Goal: Task Accomplishment & Management: Complete application form

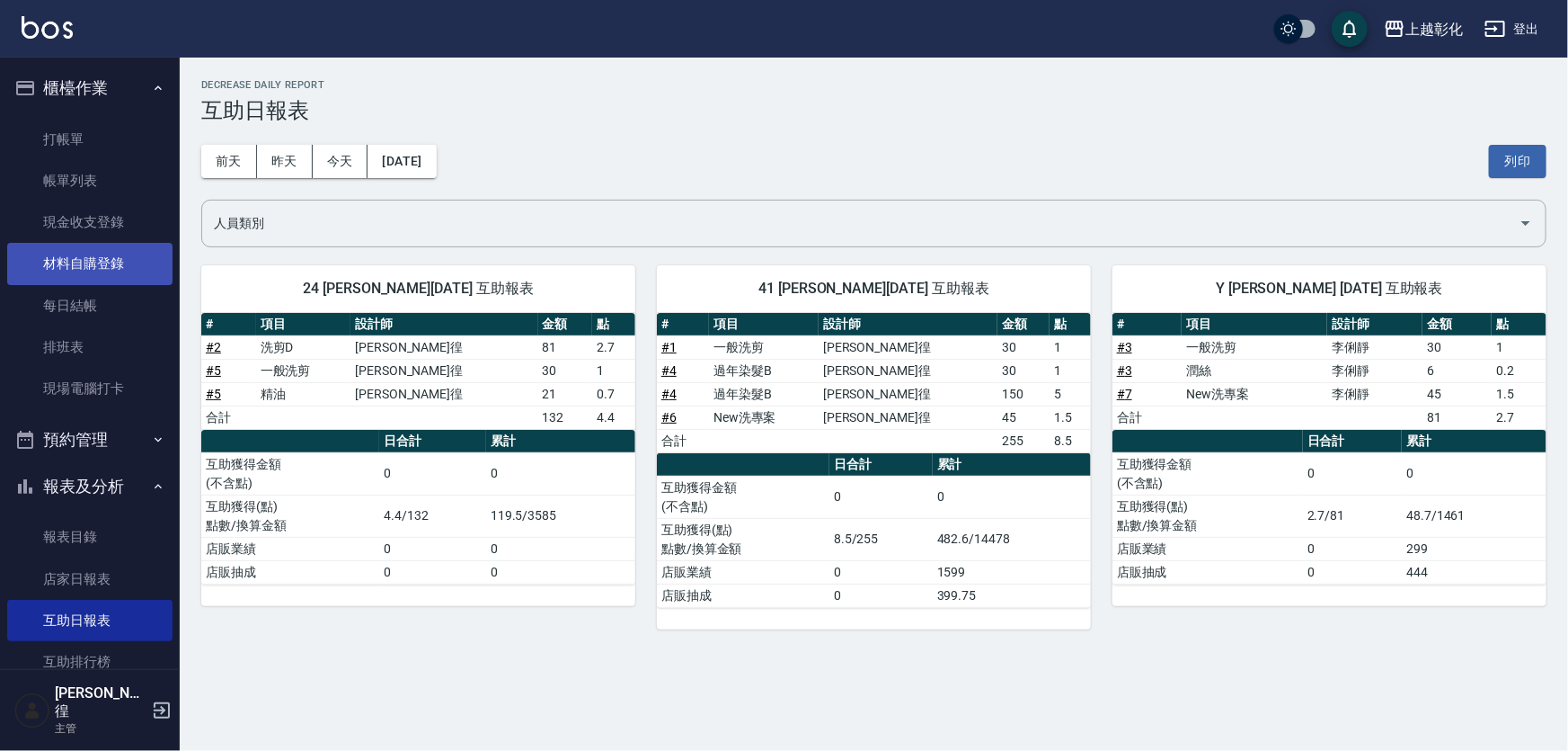
click at [110, 259] on link "材料自購登錄" at bounding box center [90, 263] width 166 height 41
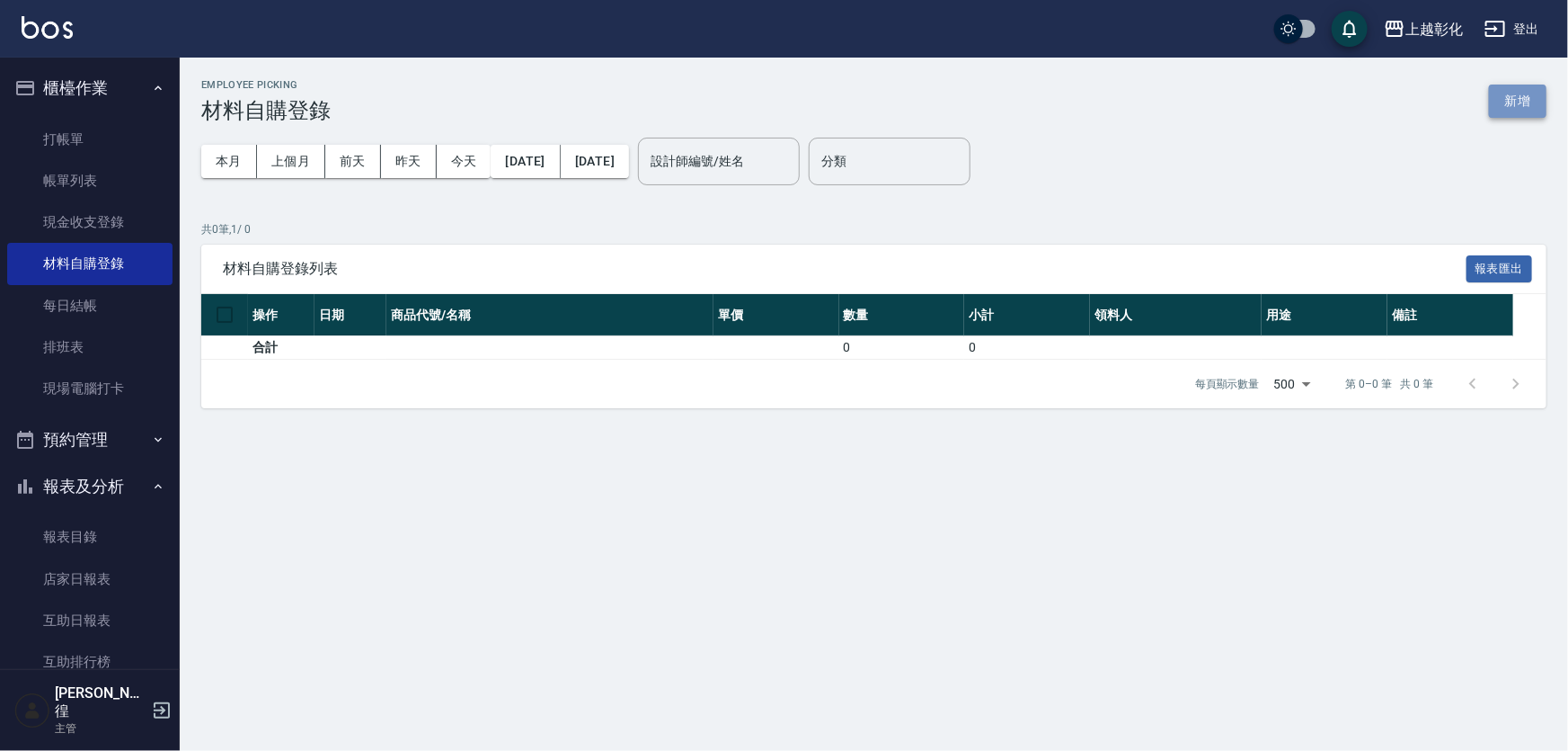
click at [1518, 98] on button "新增" at bounding box center [1518, 101] width 58 height 34
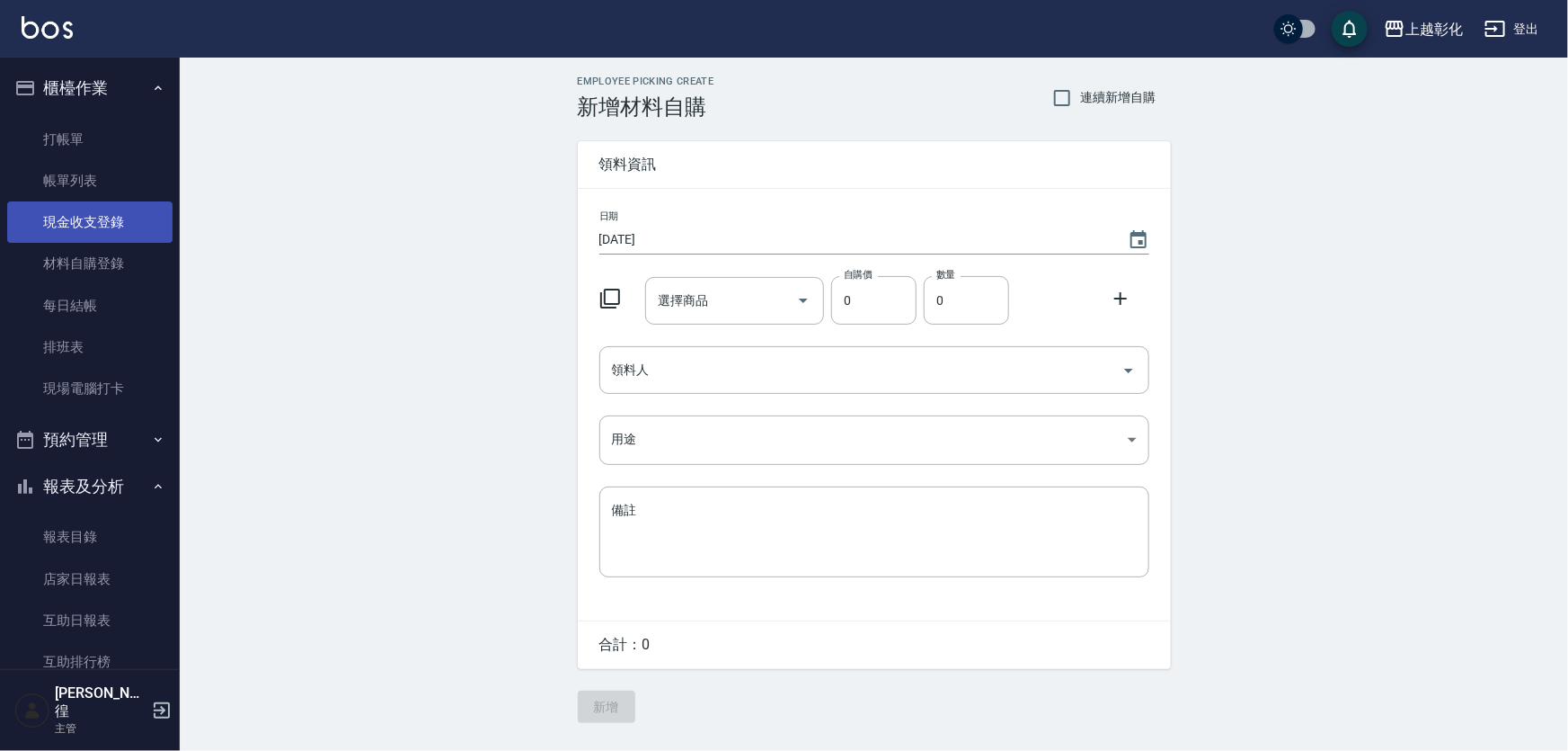
click at [100, 214] on link "現金收支登錄" at bounding box center [90, 222] width 166 height 41
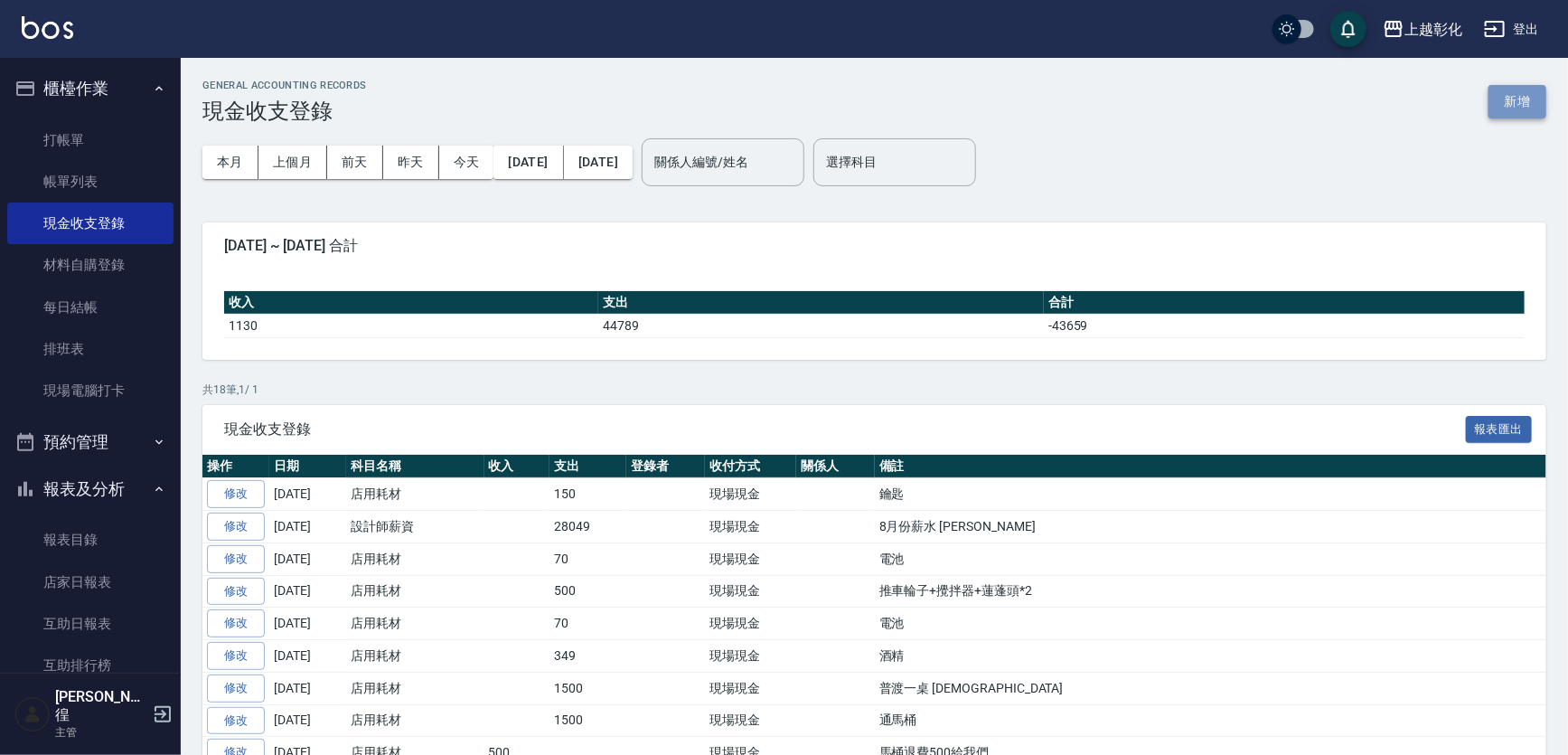
click at [1500, 99] on button "新增" at bounding box center [1518, 102] width 58 height 34
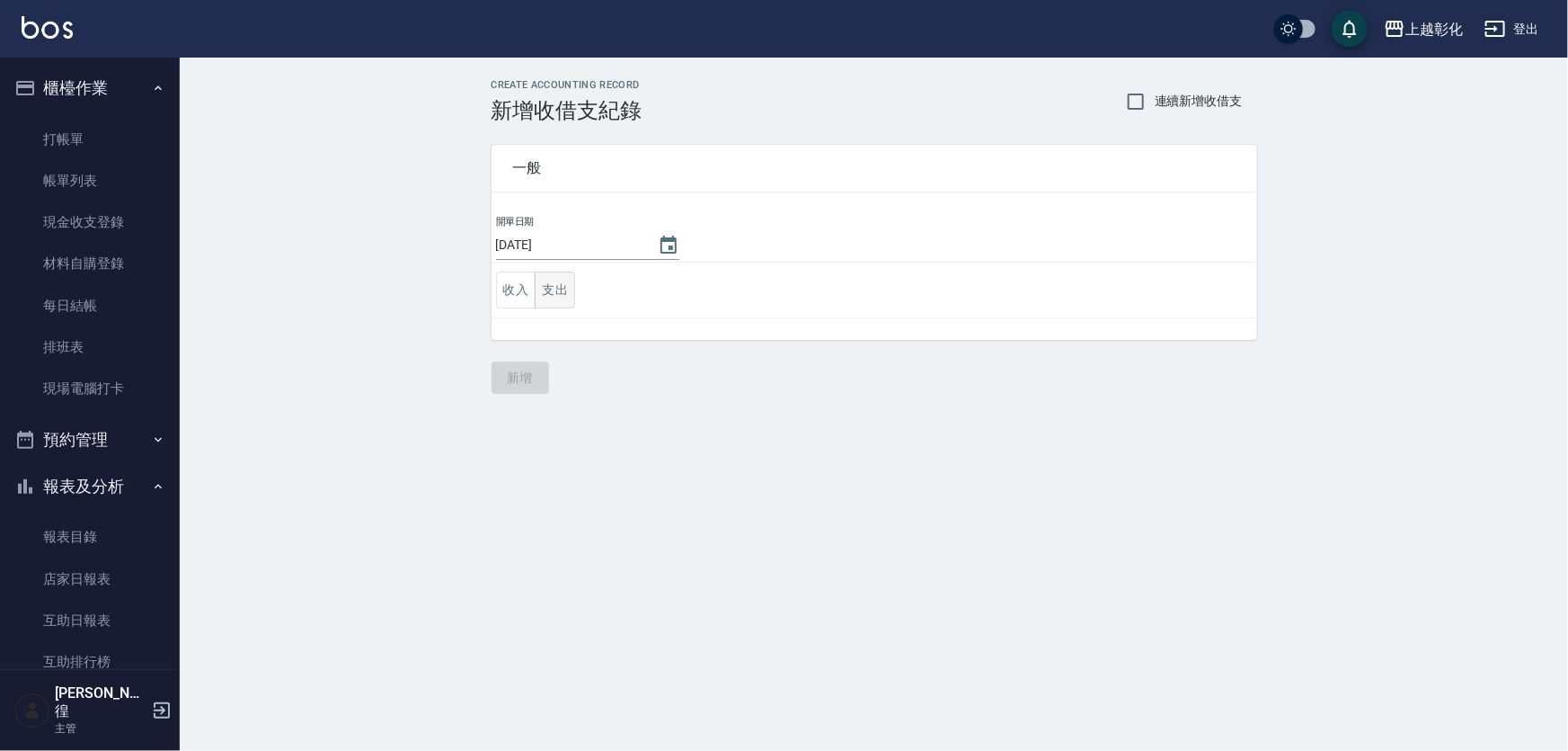
drag, startPoint x: 568, startPoint y: 282, endPoint x: 560, endPoint y: 305, distance: 24.4
click at [568, 282] on button "支出" at bounding box center [555, 290] width 40 height 37
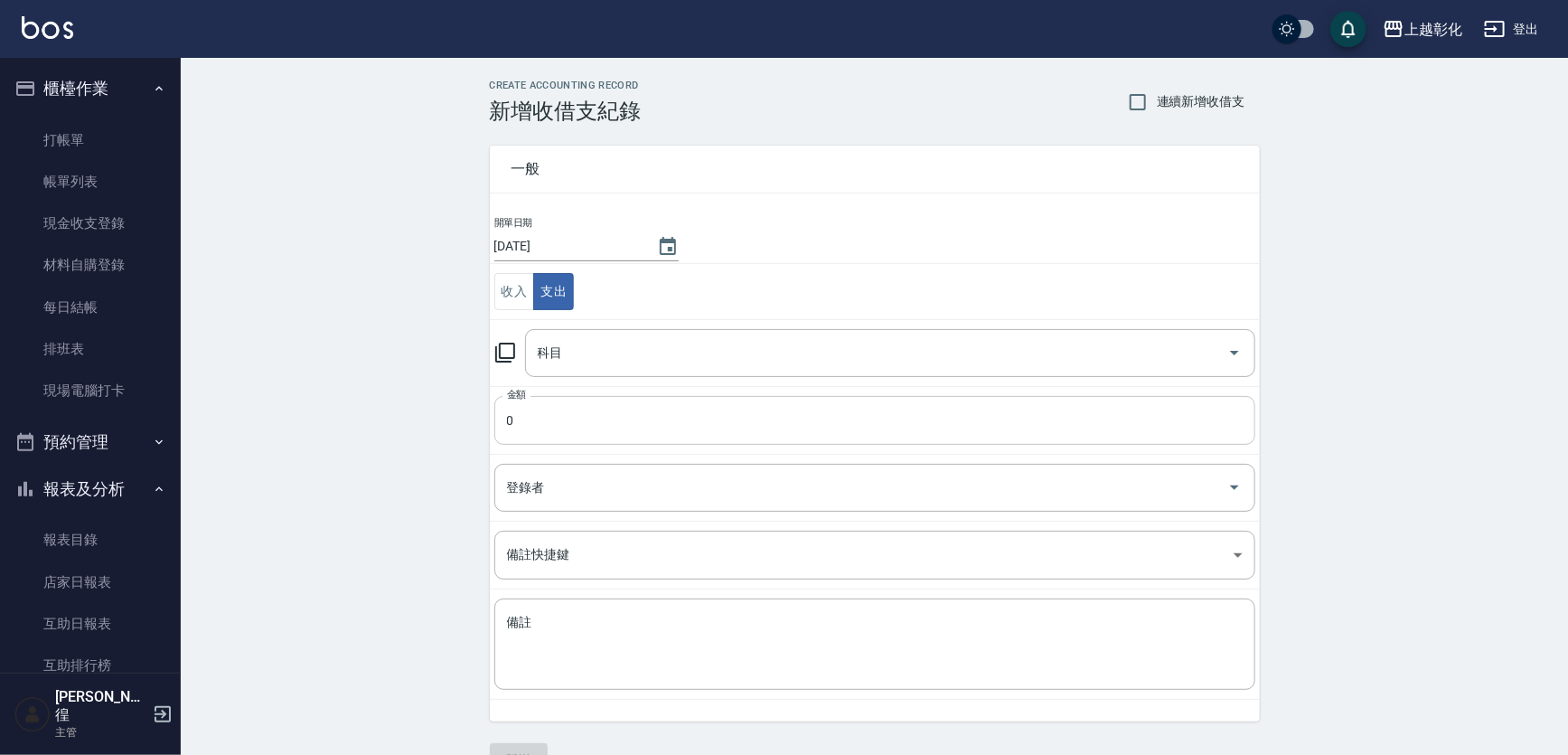
click at [534, 418] on input "0" at bounding box center [874, 420] width 761 height 48
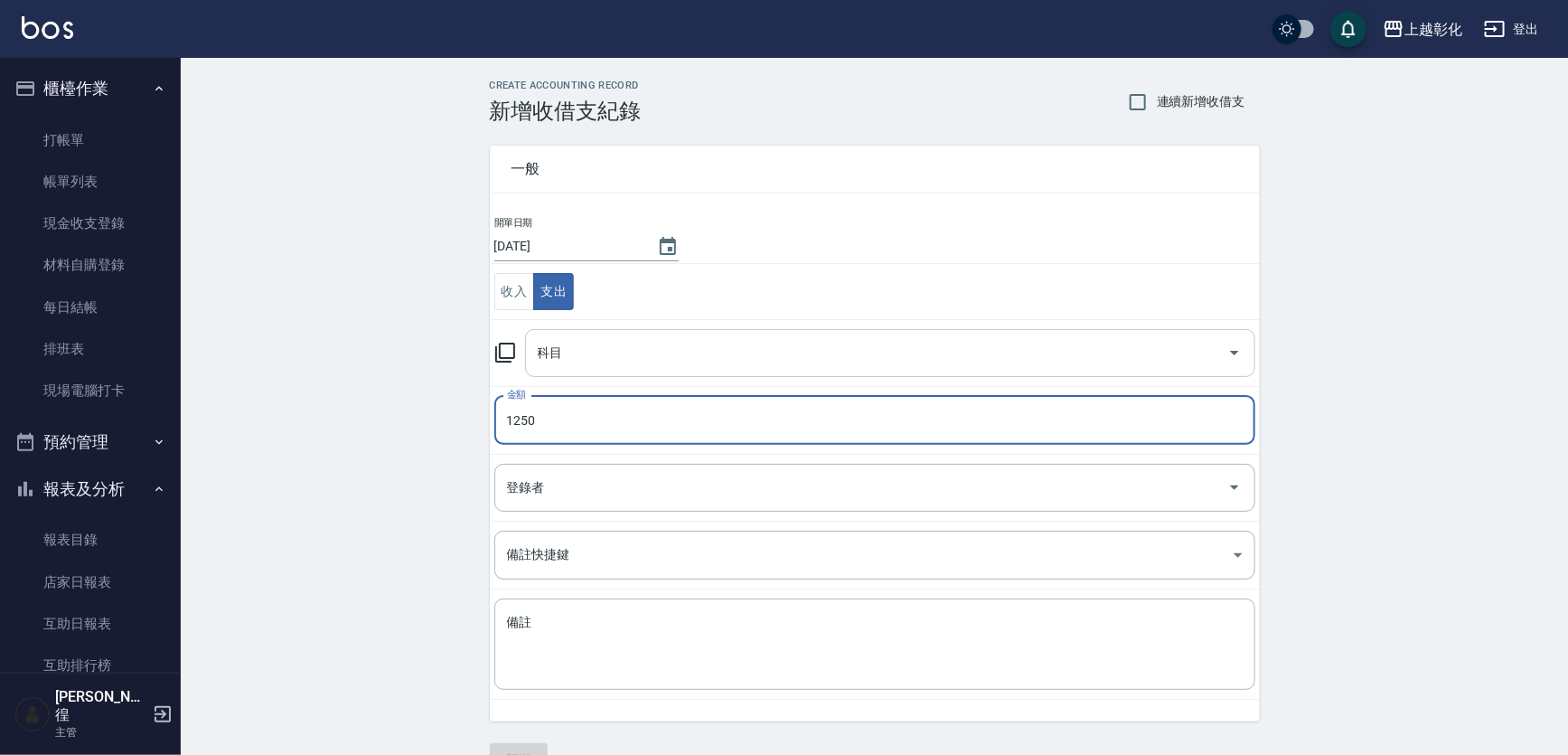
click at [567, 370] on div "科目" at bounding box center [890, 352] width 730 height 47
type input "1250"
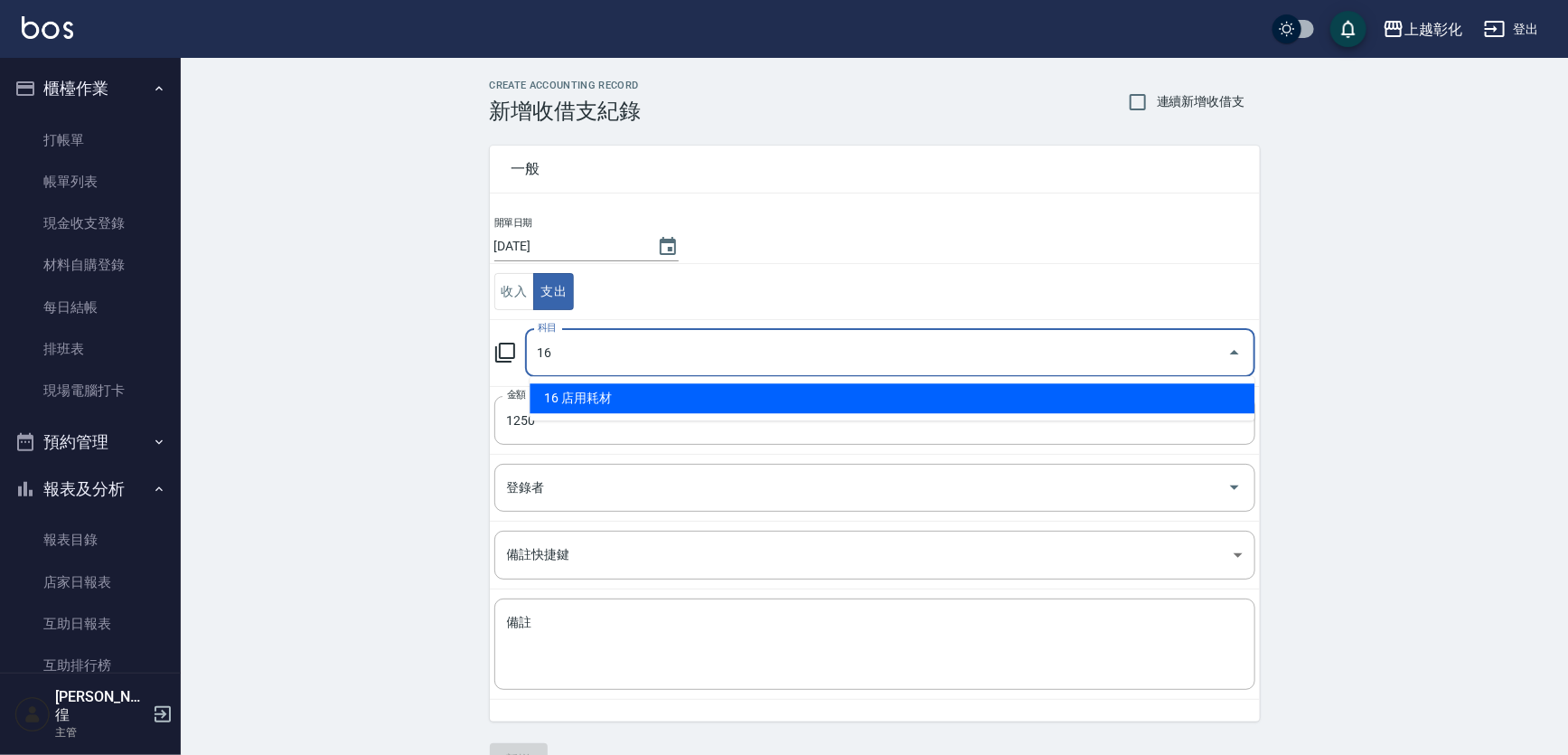
click at [623, 406] on li "16 店用耗材" at bounding box center [892, 397] width 725 height 30
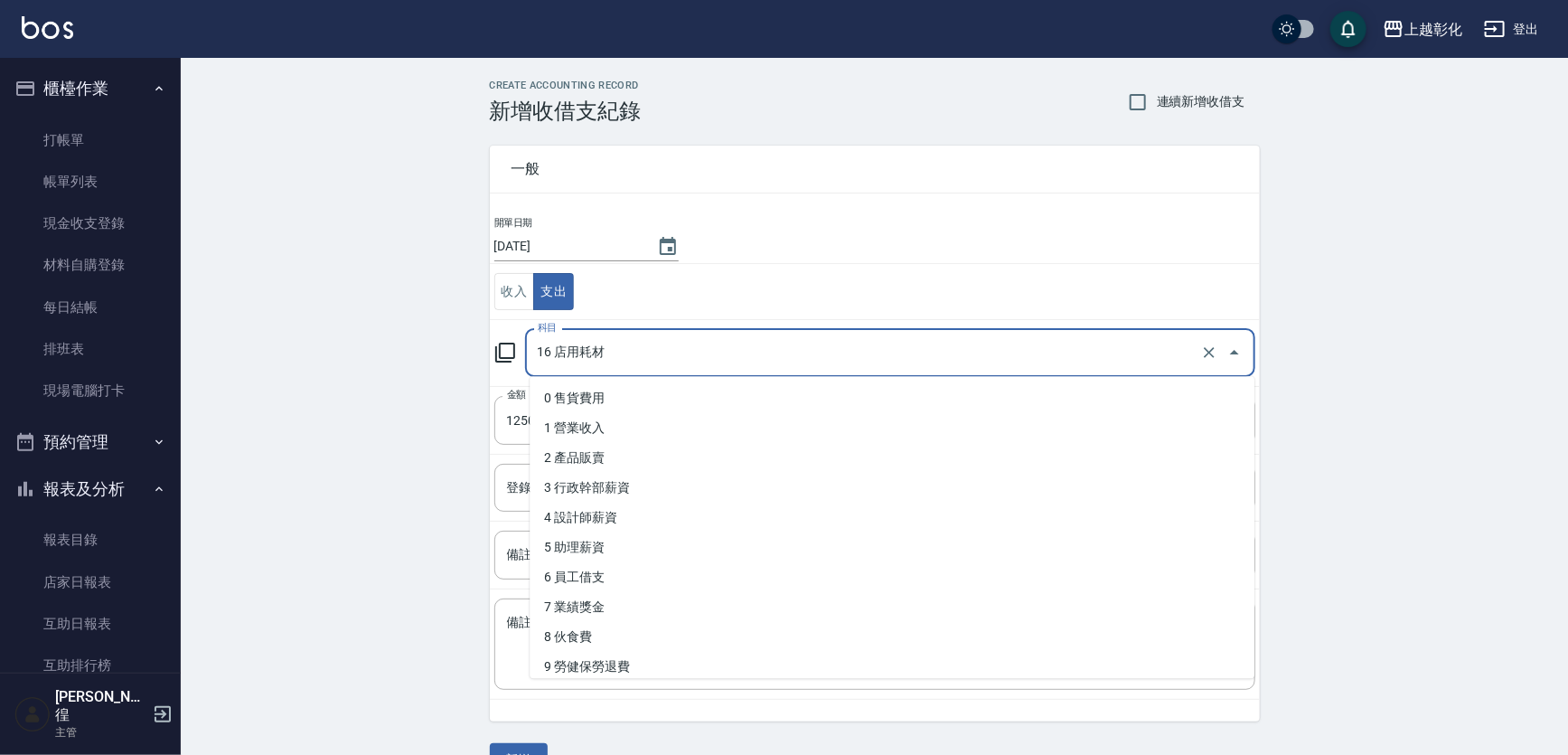
click at [610, 352] on input "16 店用耗材" at bounding box center [864, 353] width 663 height 32
type input "f"
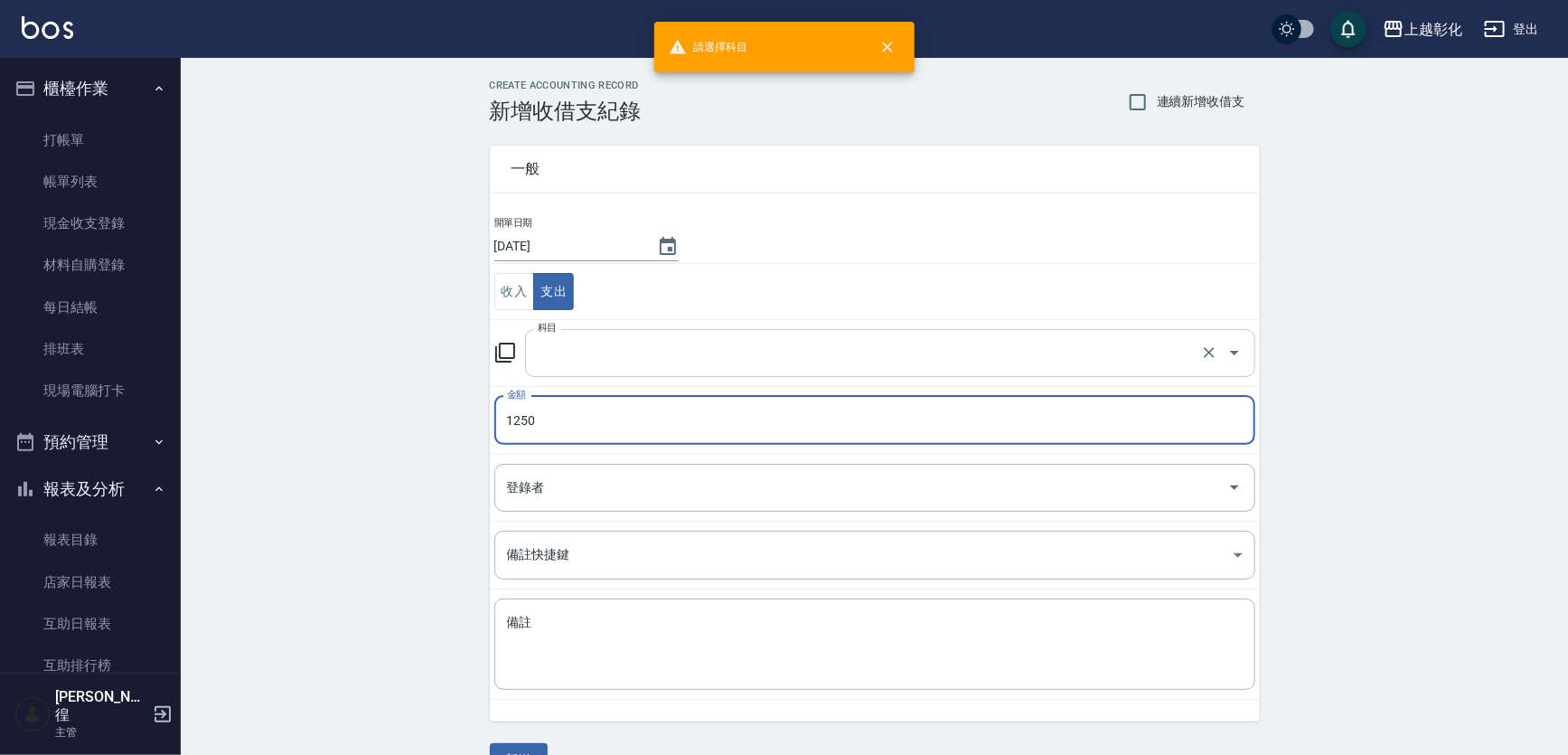
type input "16 店用耗材"
type input "0"
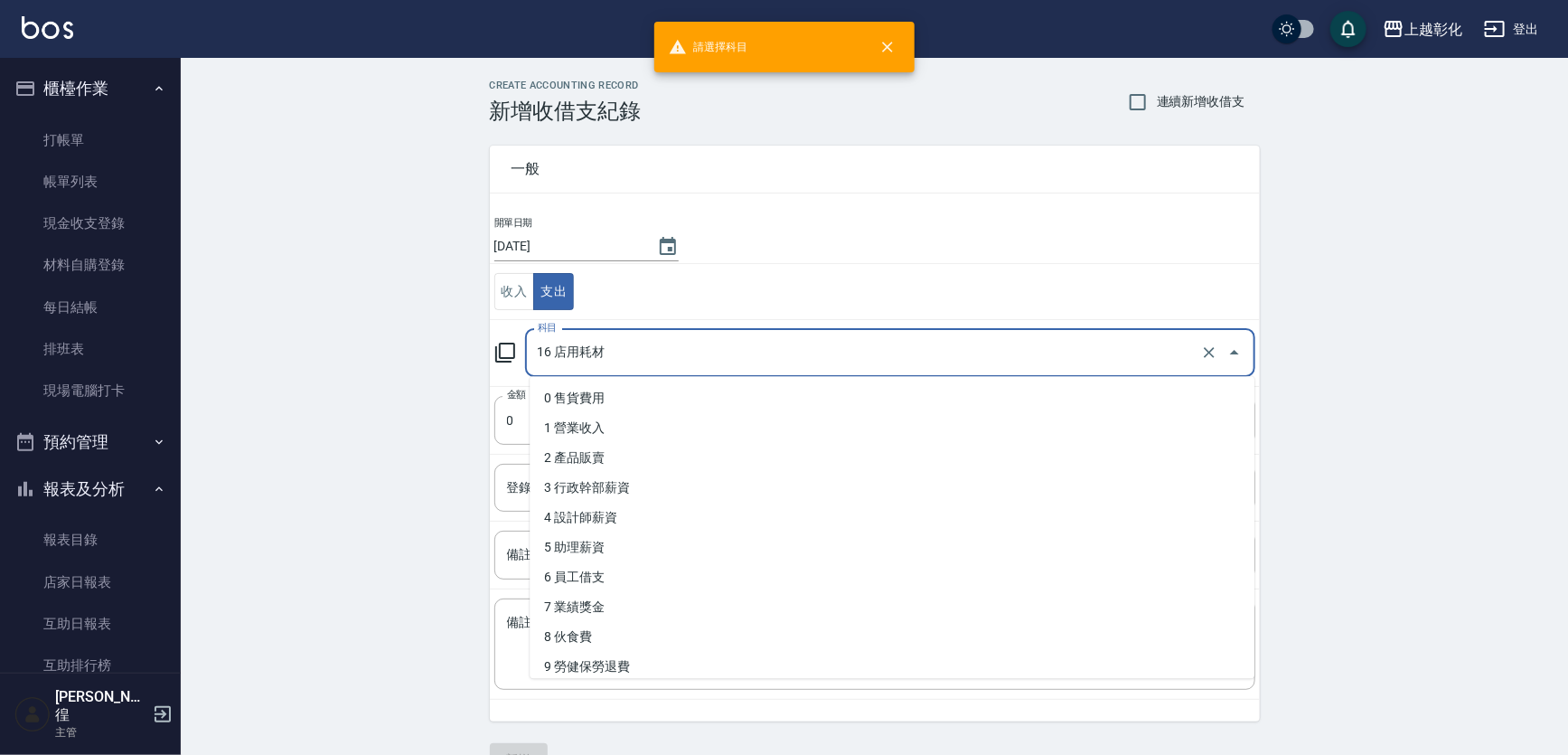
click at [619, 351] on input "16 店用耗材" at bounding box center [864, 353] width 663 height 32
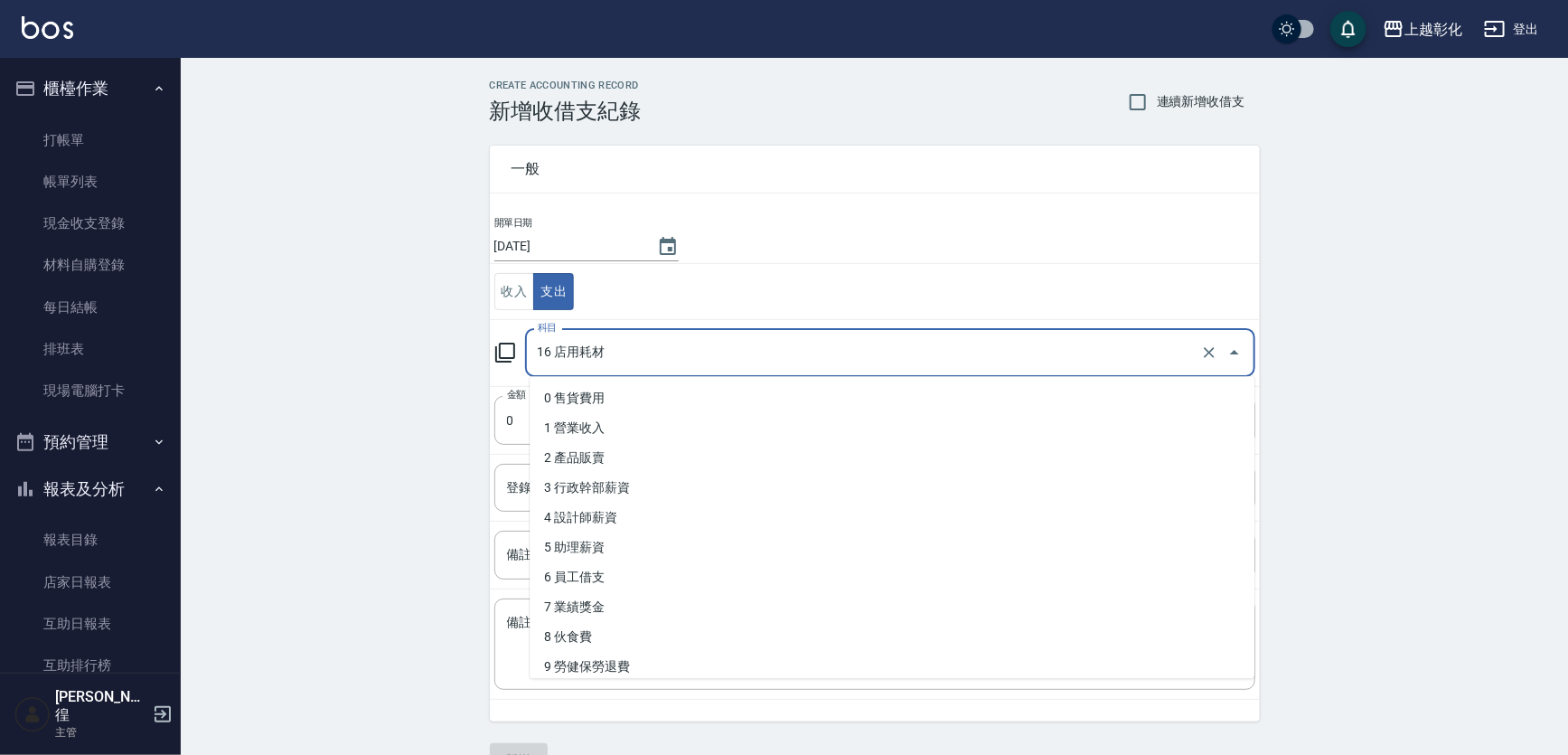
type input "ㄑ"
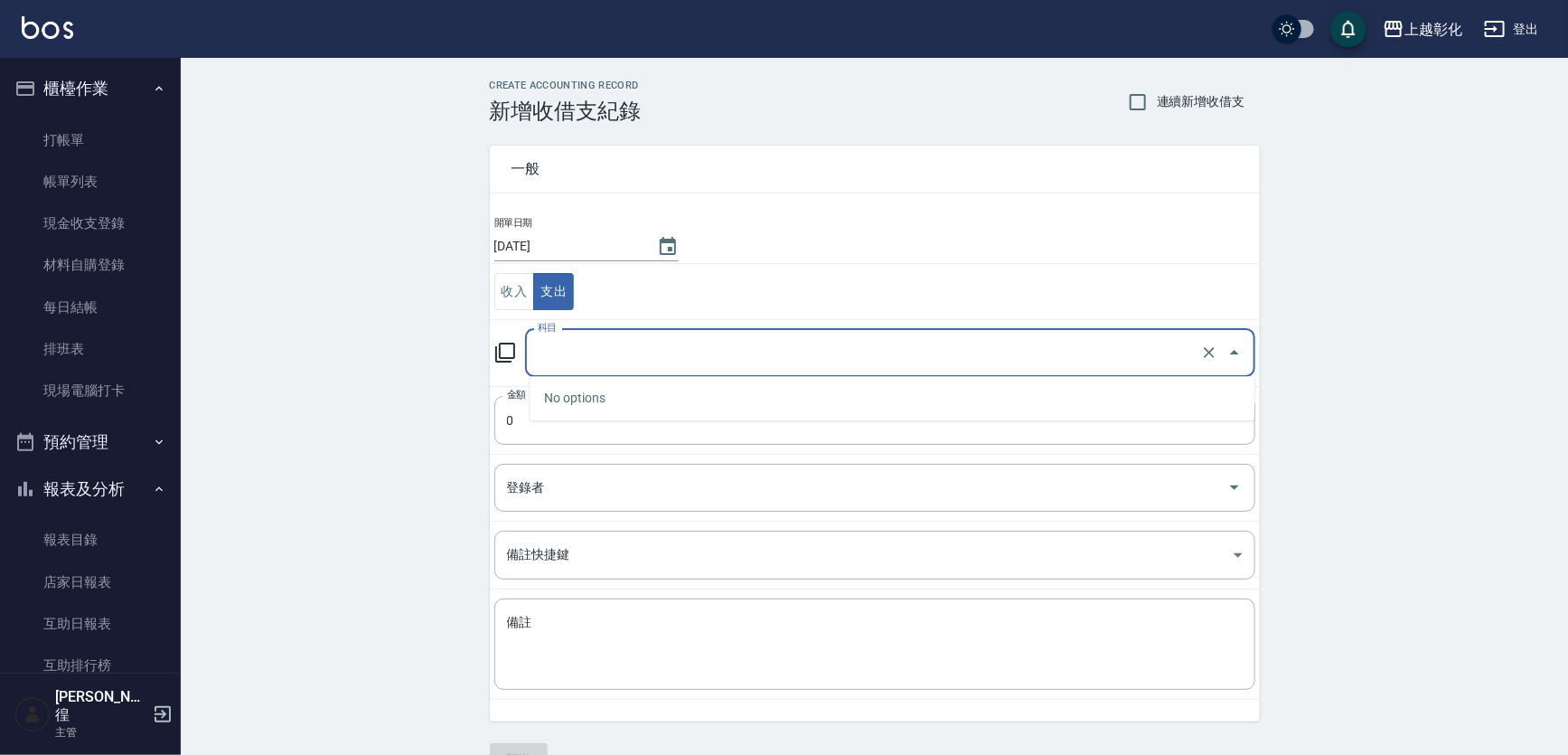
type input "16 店用耗材"
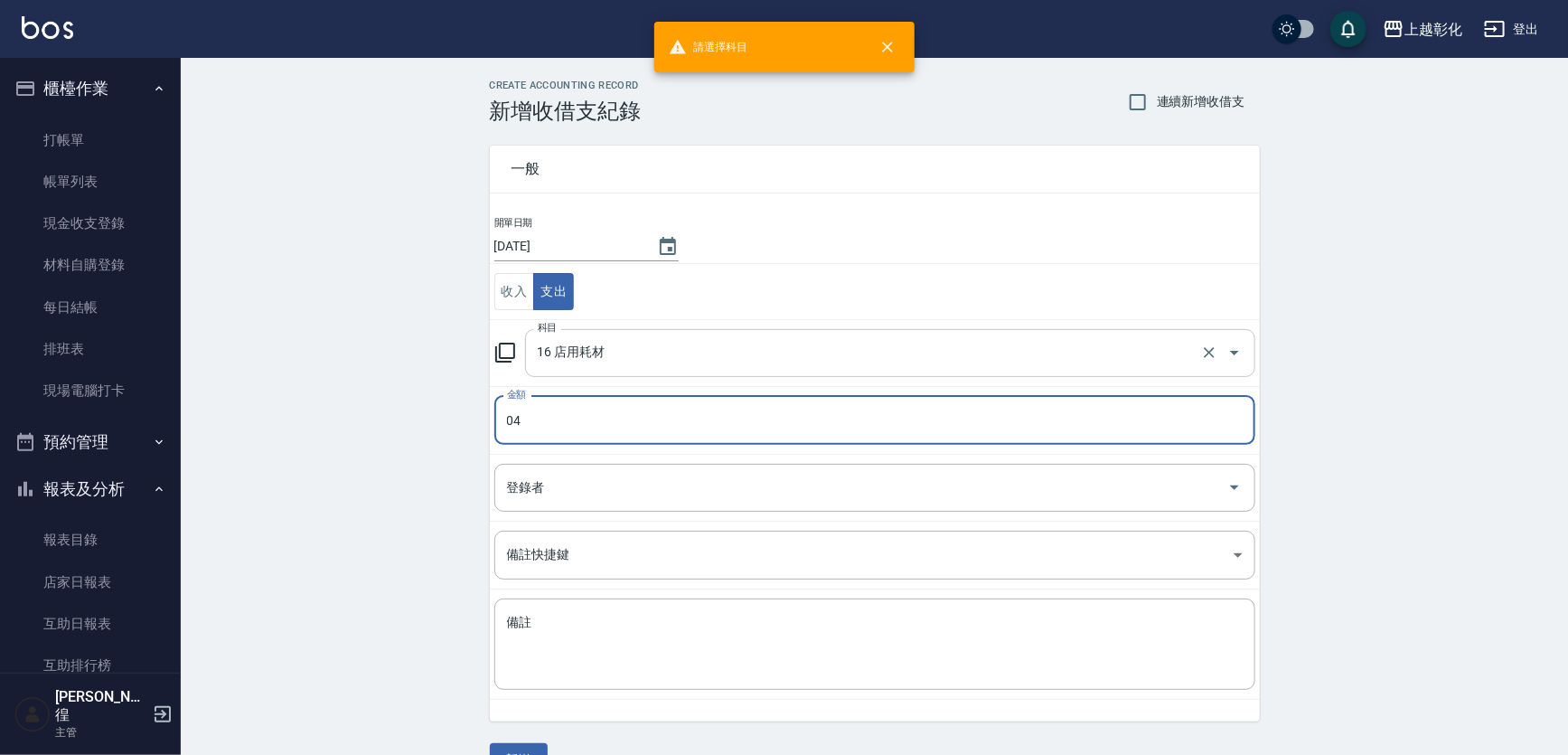
type input "04"
click at [619, 351] on input "16 店用耗材" at bounding box center [864, 353] width 663 height 32
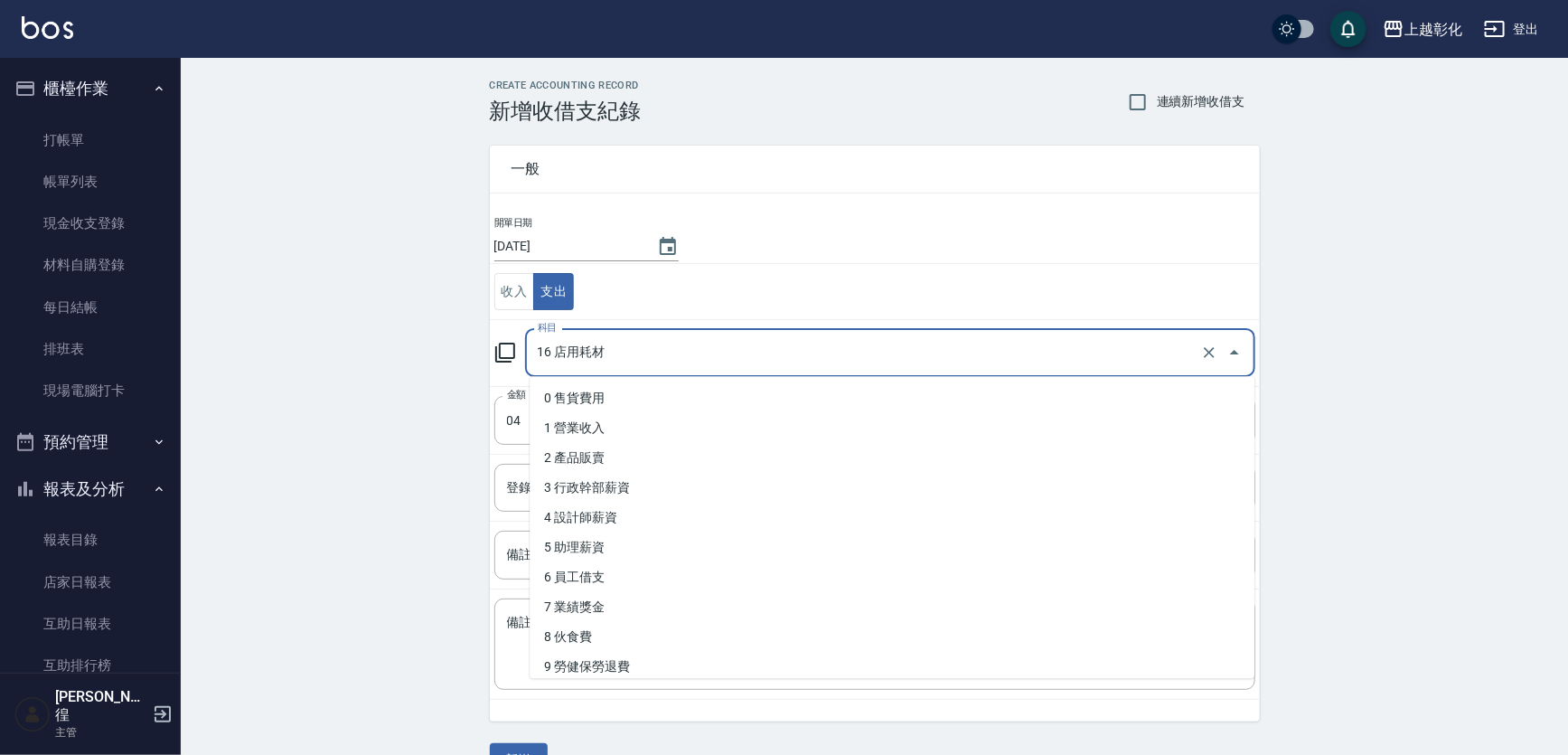
type input "e"
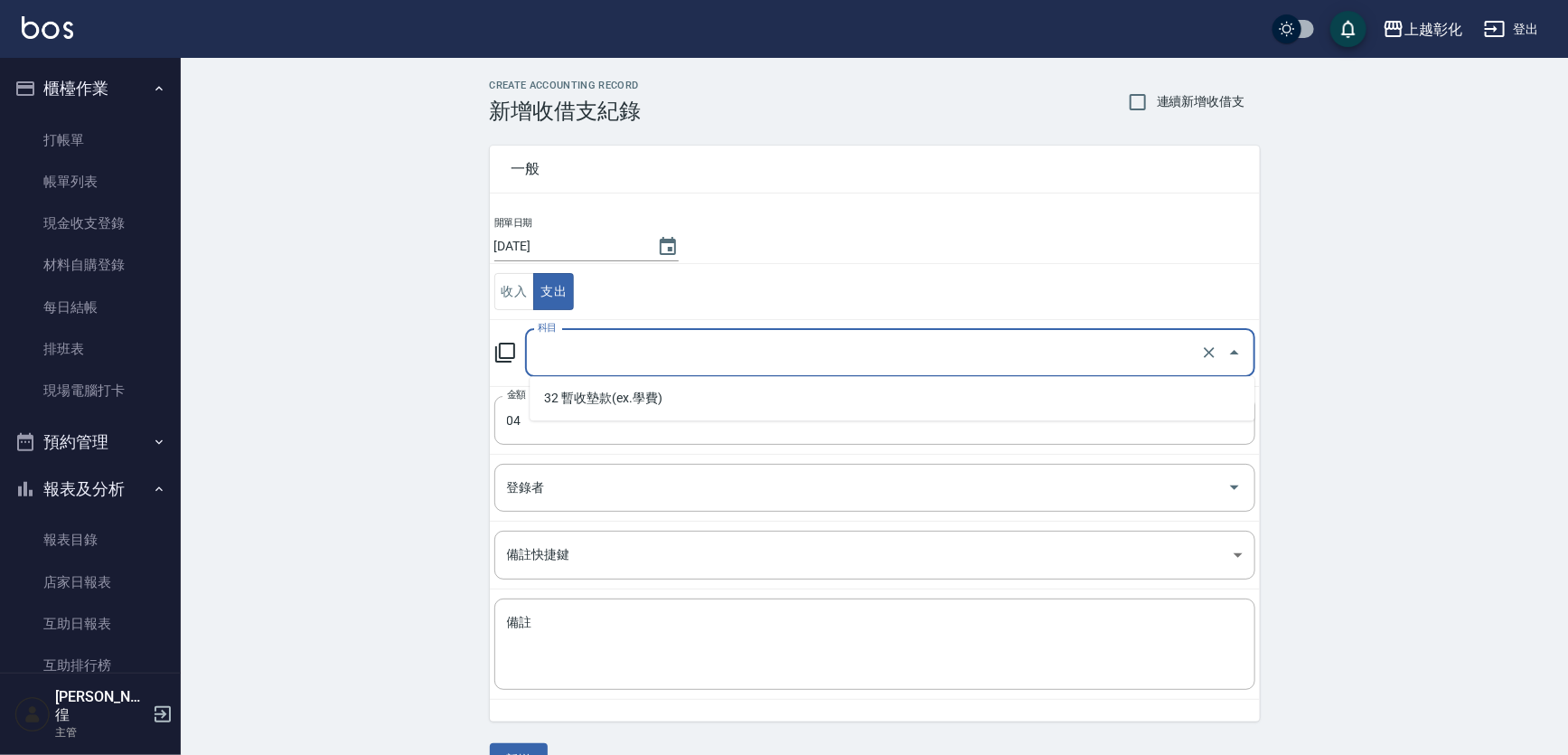
type input "16 店用耗材"
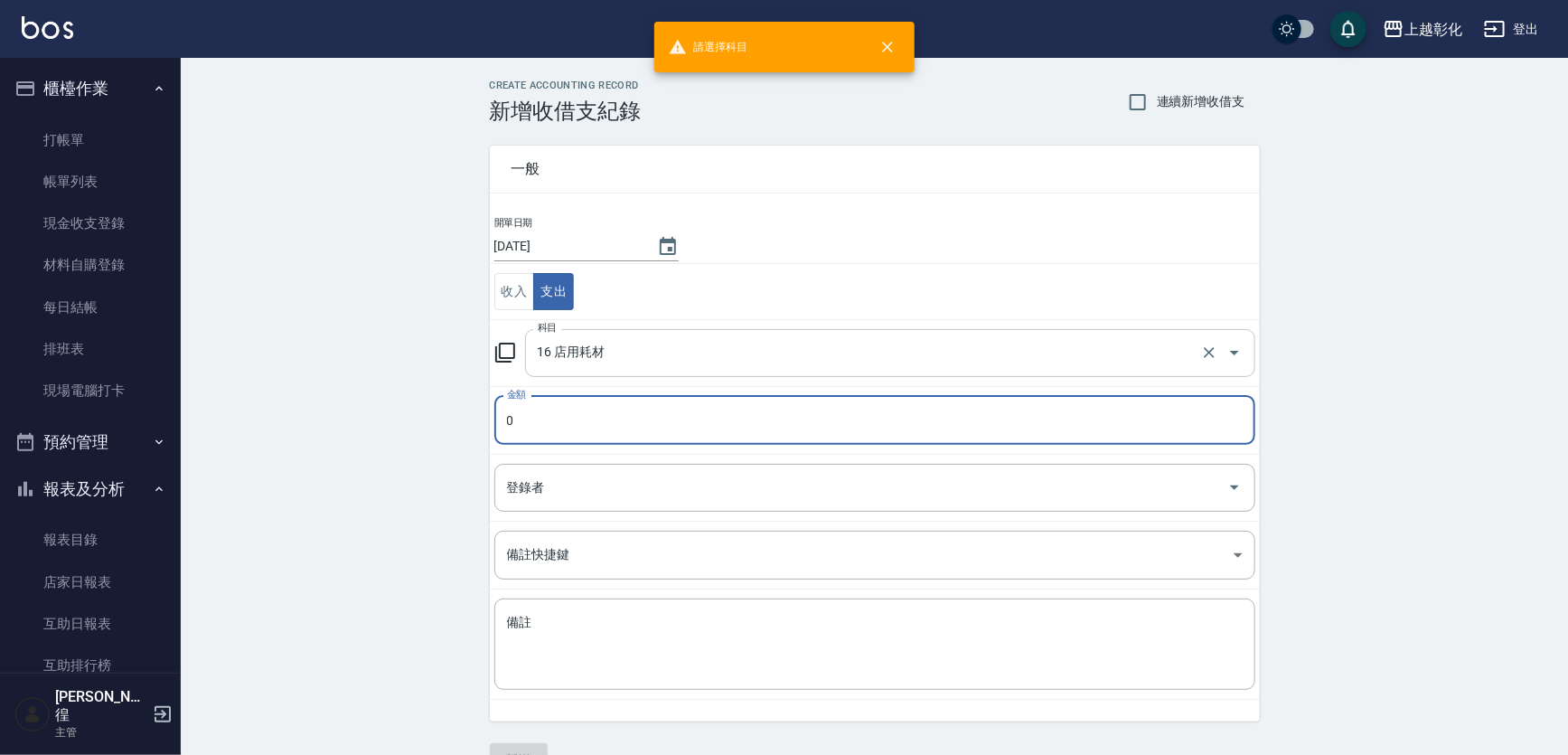
type input "0"
click at [619, 351] on input "16 店用耗材" at bounding box center [864, 353] width 663 height 32
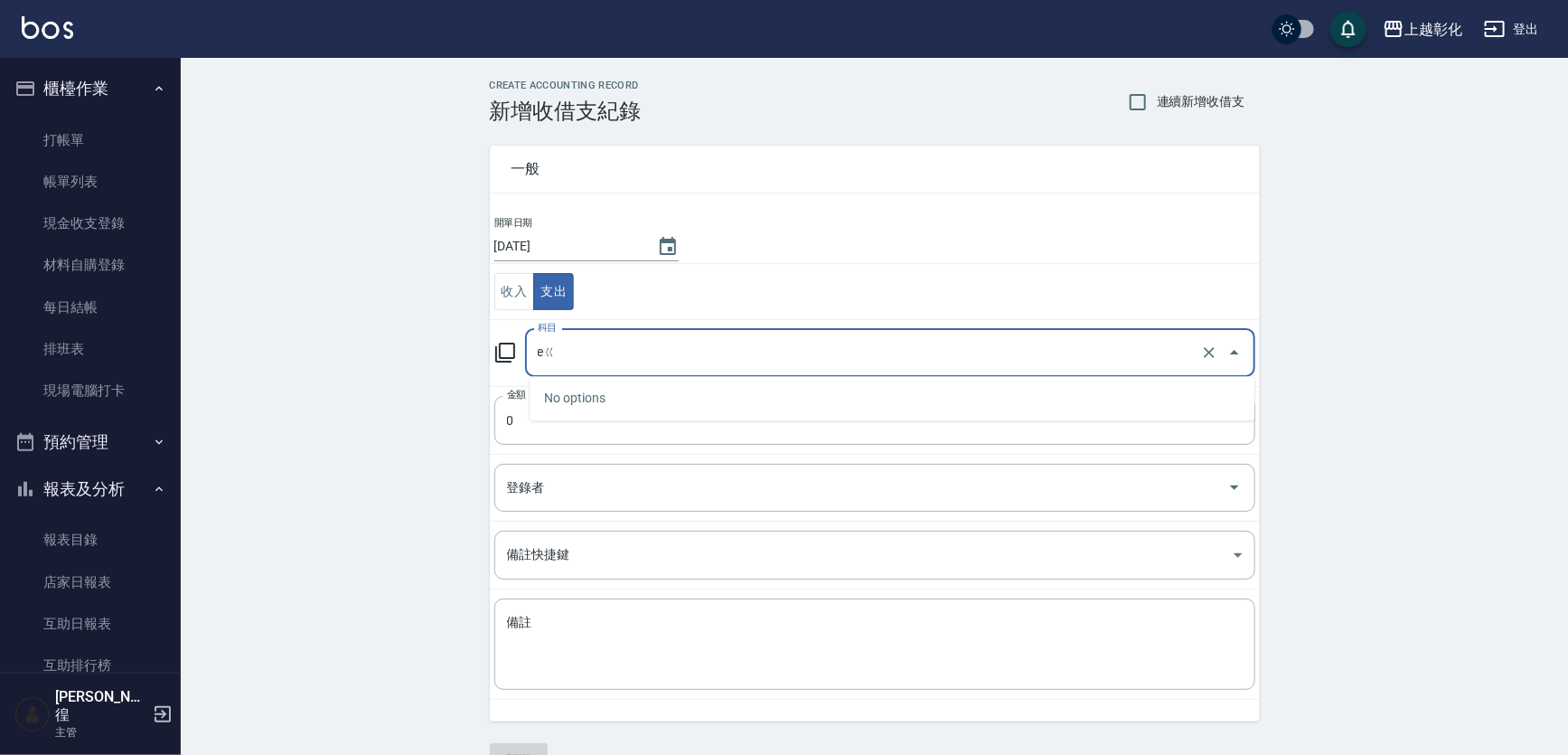
type input "e"
type input "16 店用耗材"
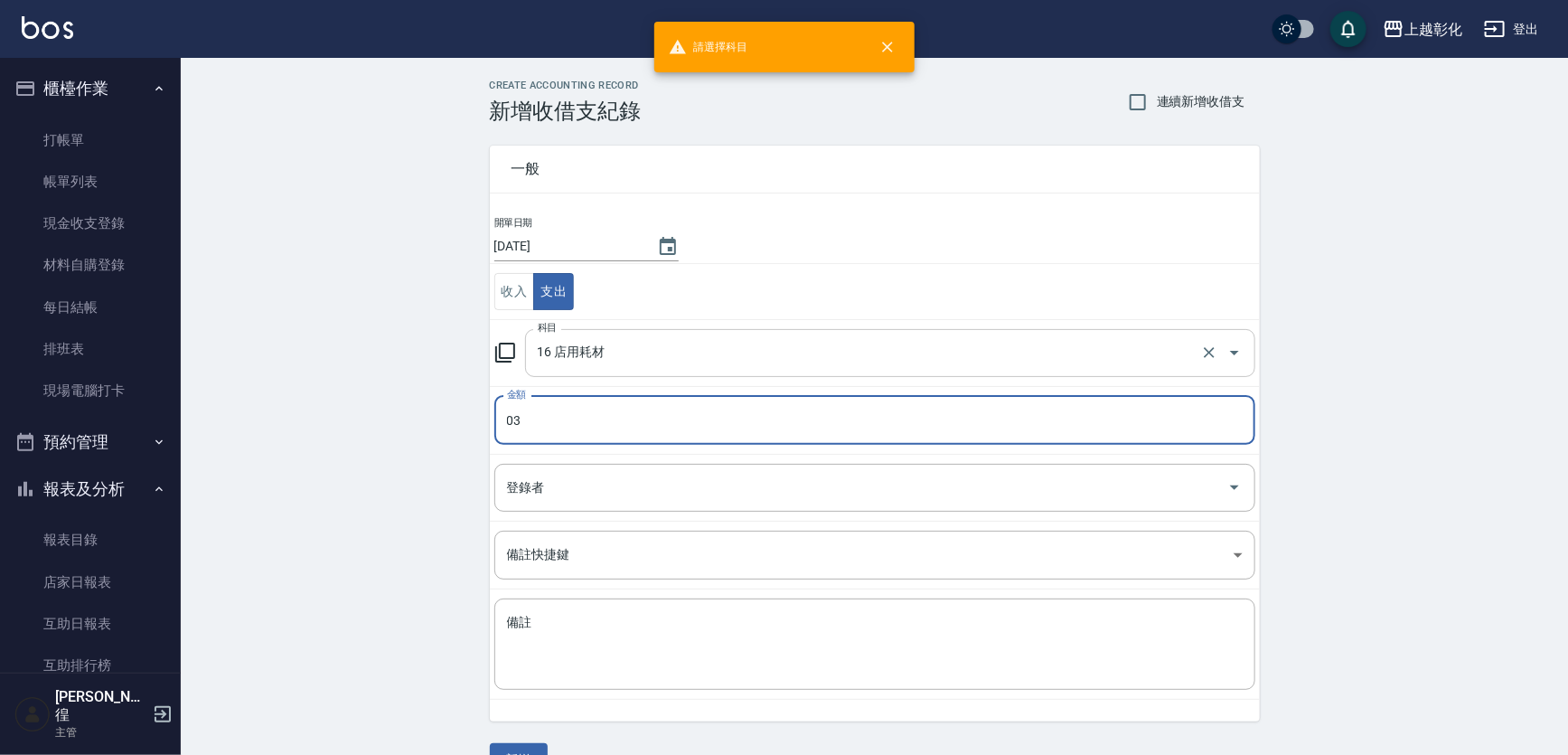
type input "03"
drag, startPoint x: 619, startPoint y: 351, endPoint x: 616, endPoint y: 360, distance: 9.5
click at [616, 360] on input "16 店用耗材" at bounding box center [864, 353] width 663 height 32
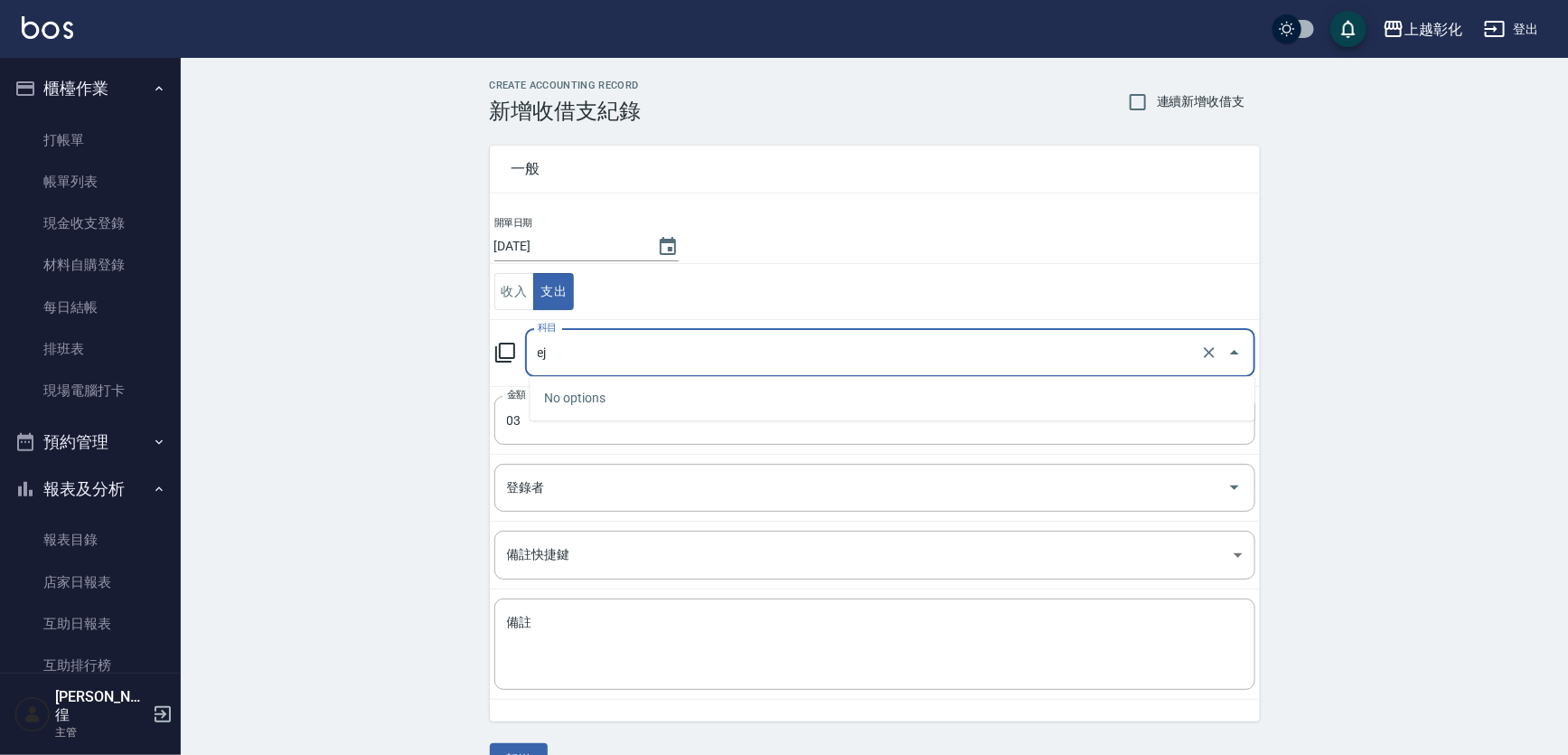
type input "e"
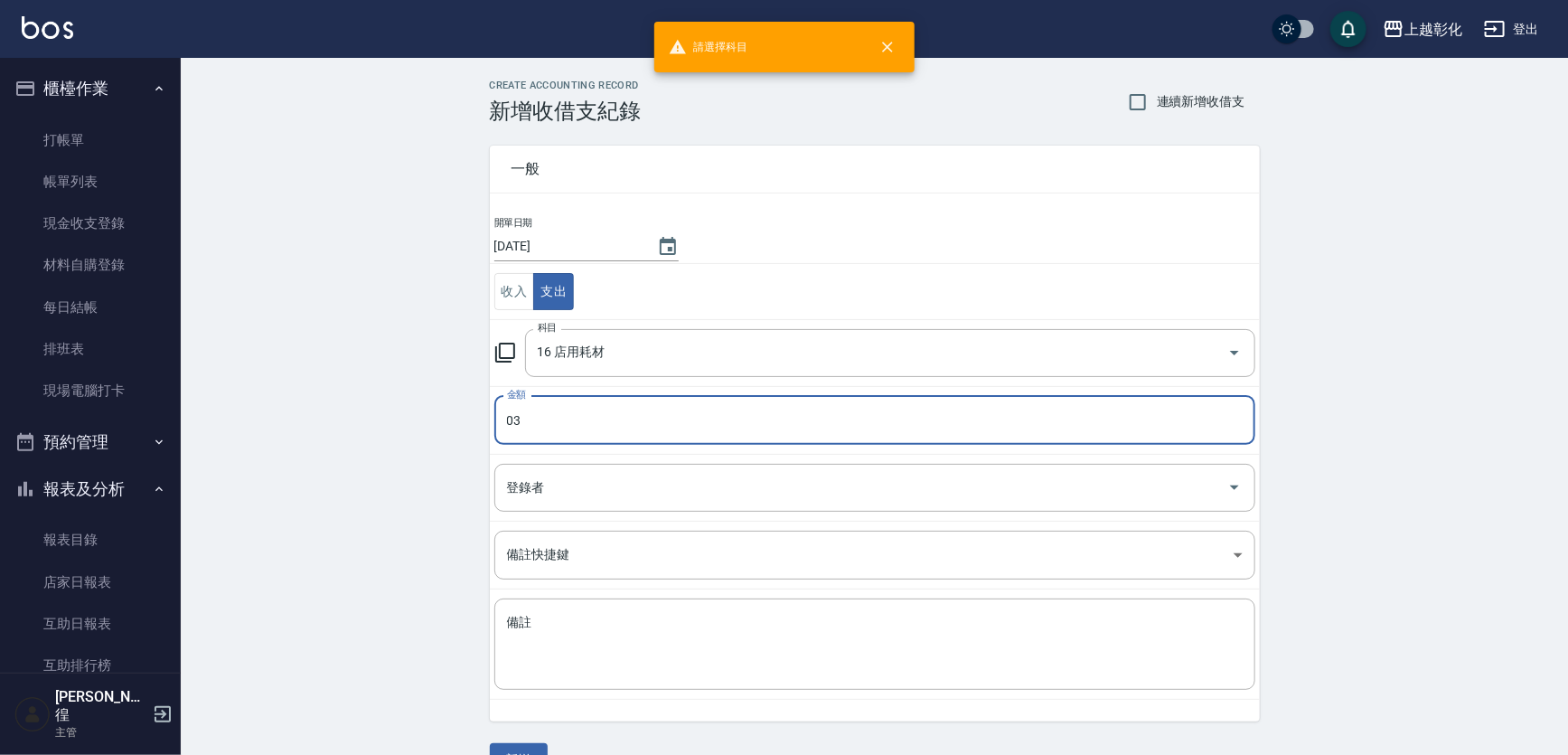
click at [514, 345] on icon at bounding box center [505, 352] width 21 height 21
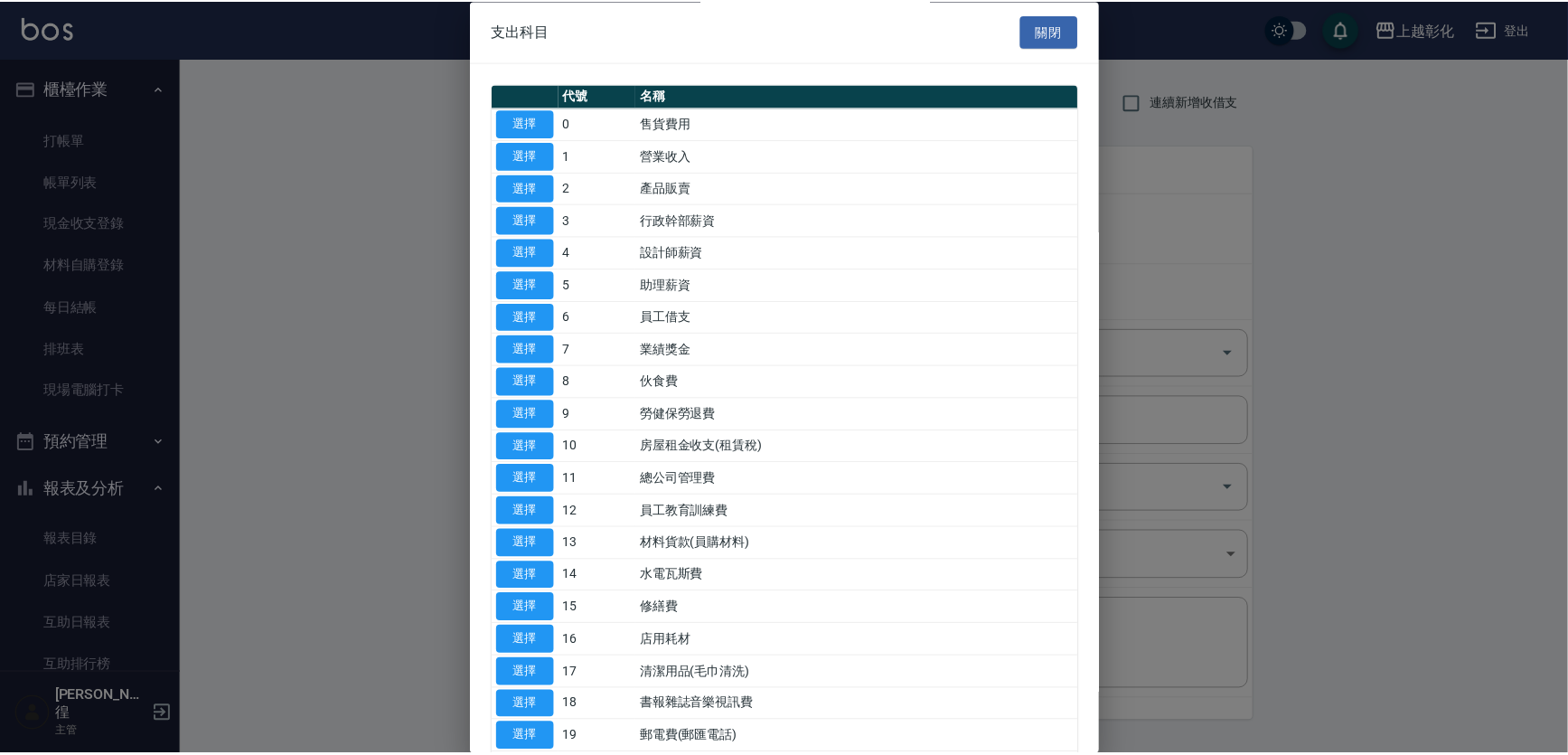
scroll to position [246, 0]
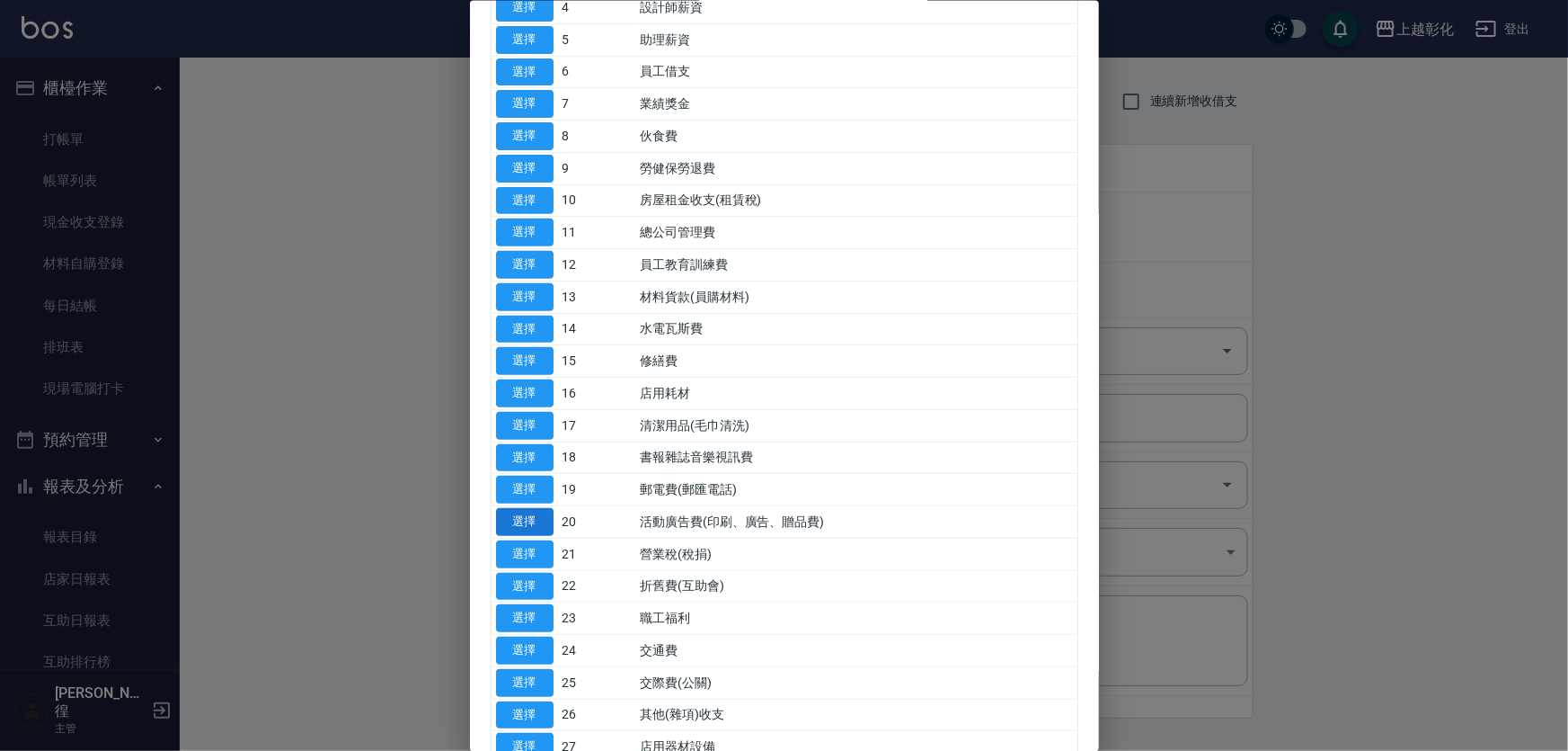
click at [515, 536] on button "選擇" at bounding box center [525, 522] width 58 height 28
type input "20 活動廣告費(印刷、廣告、贈品費)"
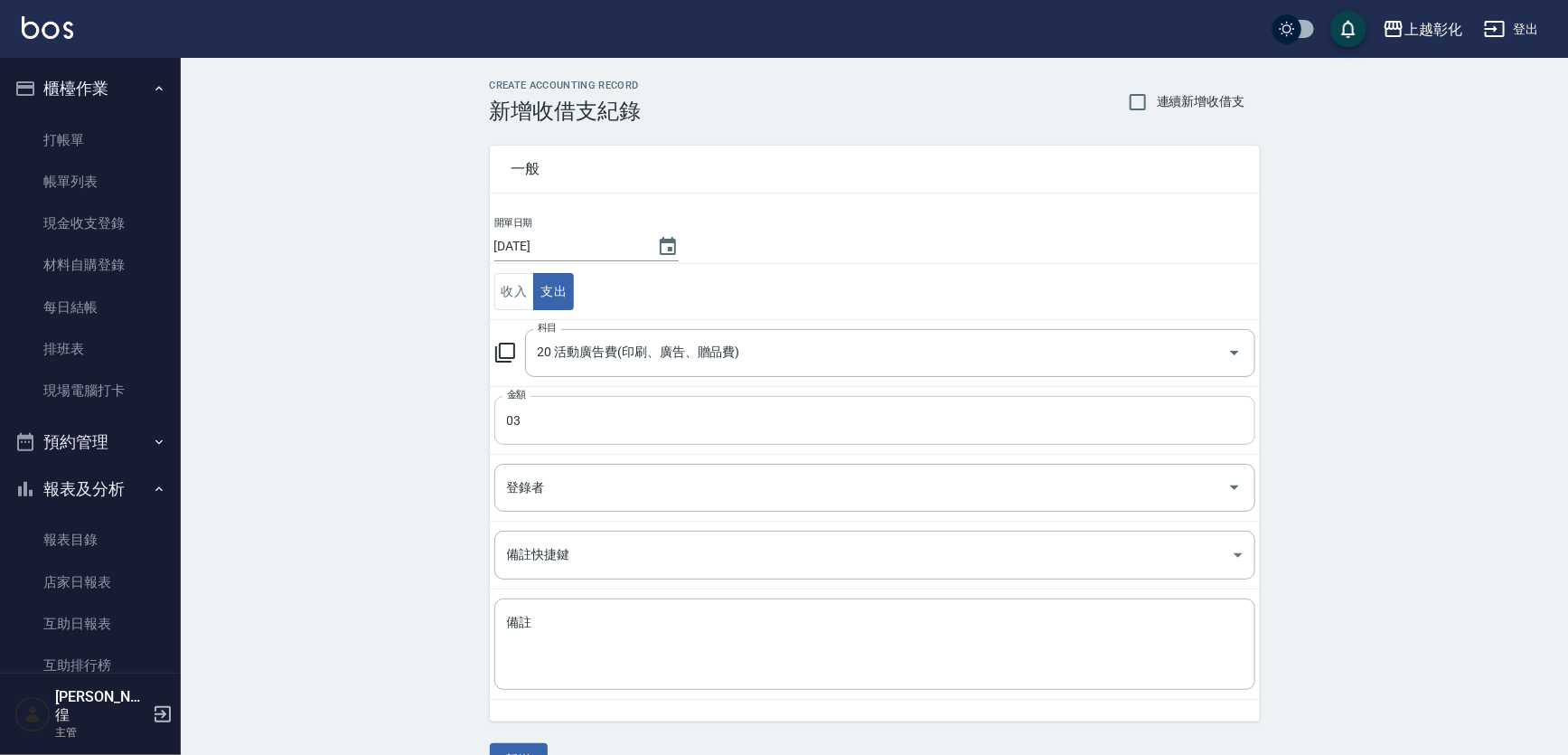
click at [608, 395] on input "03" at bounding box center [874, 420] width 761 height 48
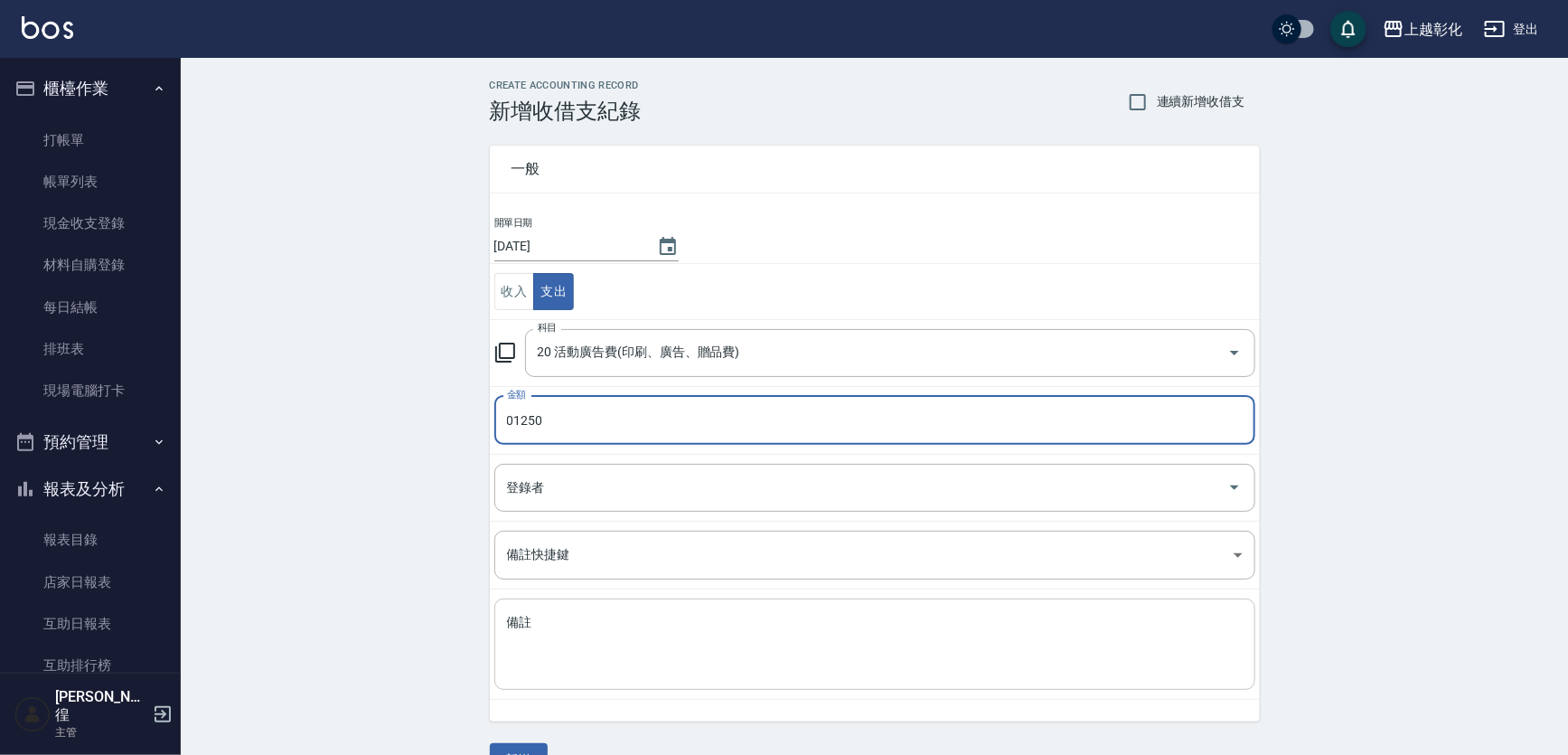
type input "01250"
click at [724, 672] on textarea "備註" at bounding box center [874, 644] width 736 height 61
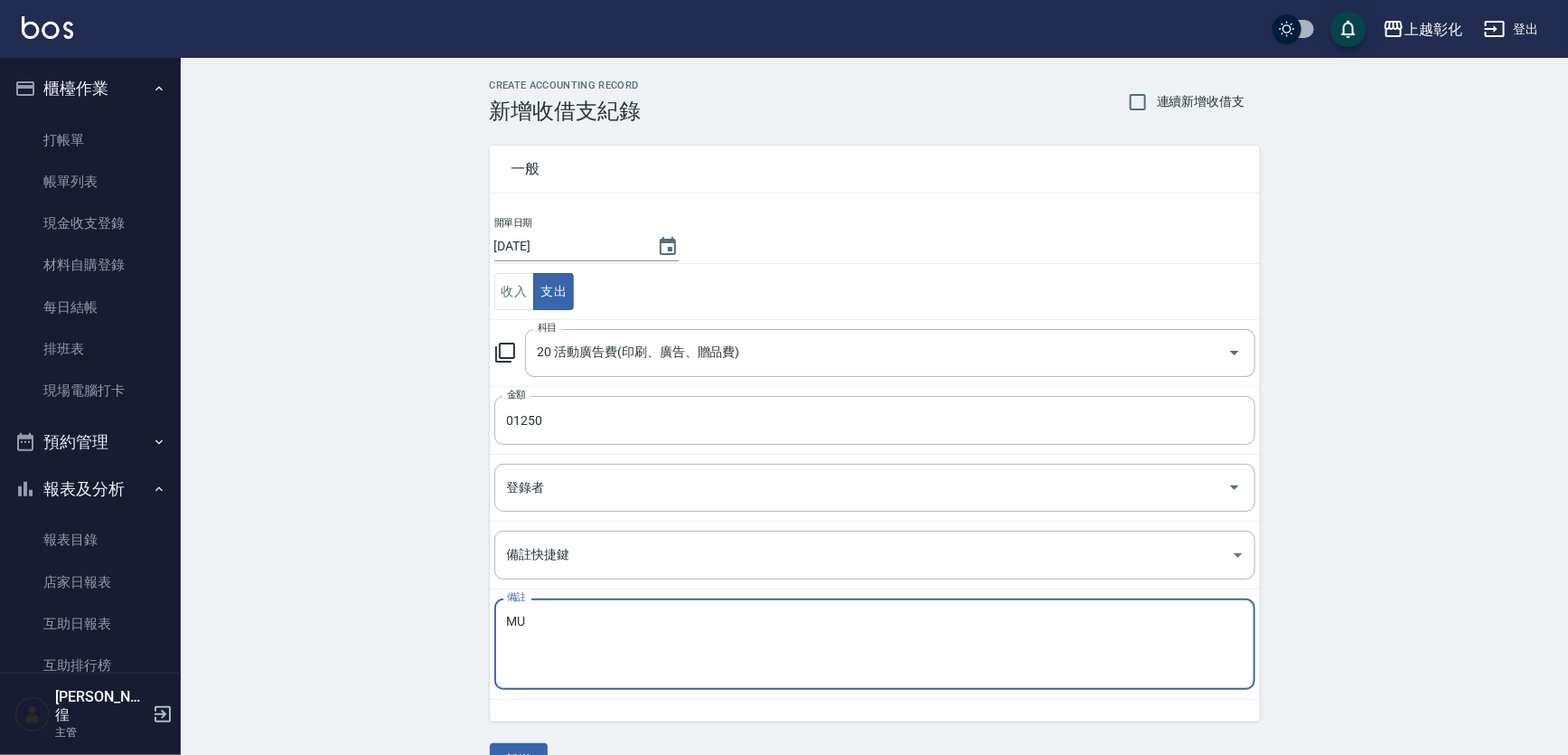
type textarea "M"
type textarea "I"
type textarea "MIS"
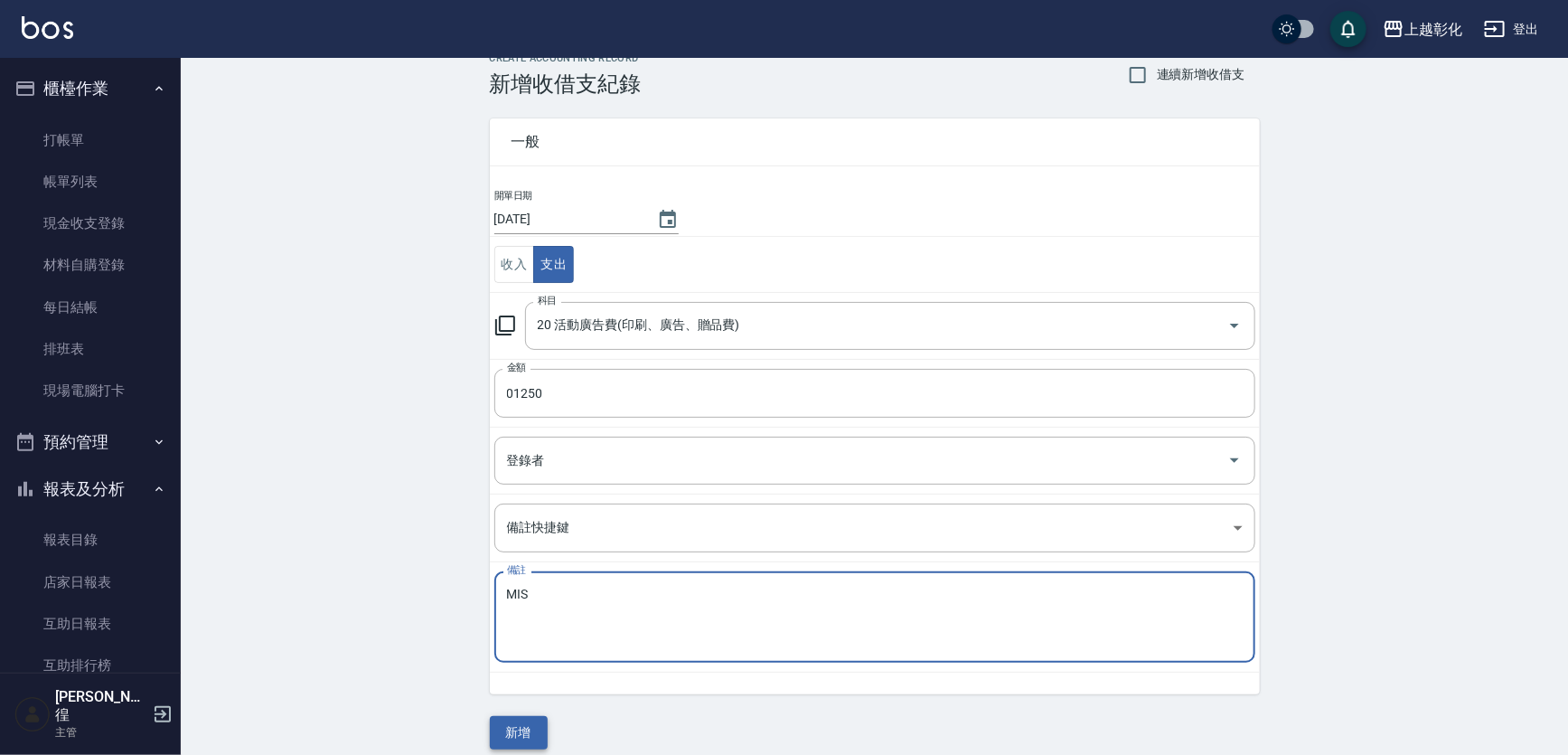
scroll to position [42, 0]
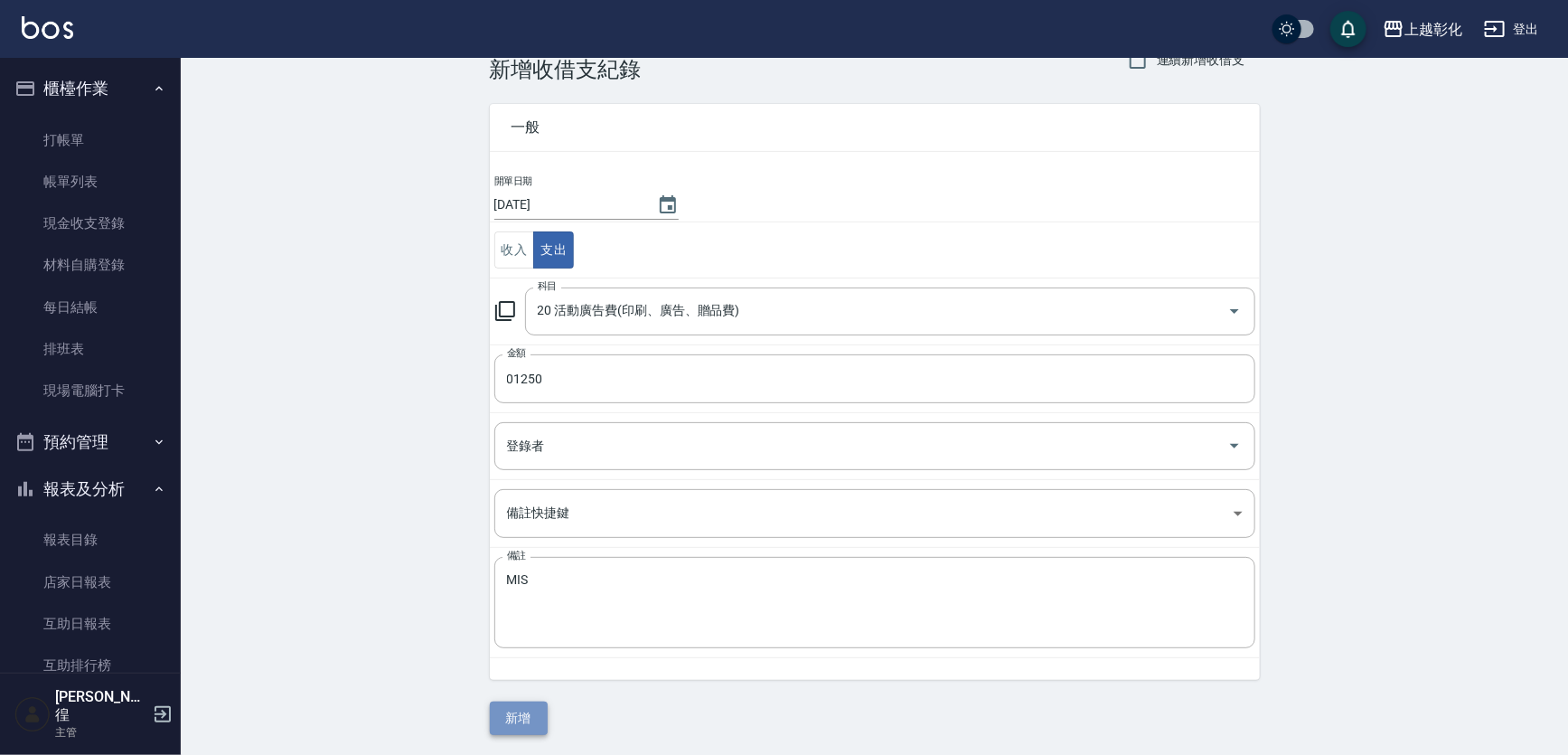
click at [502, 713] on button "新增" at bounding box center [518, 718] width 58 height 34
